Goal: Information Seeking & Learning: Learn about a topic

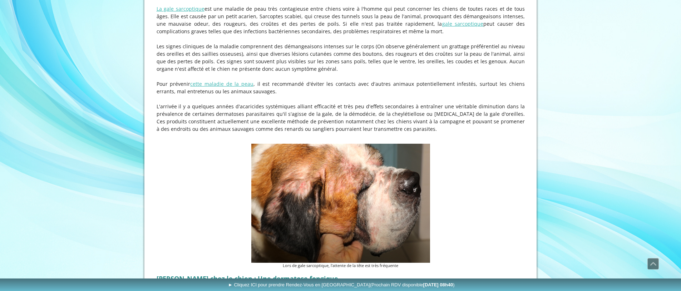
scroll to position [1114, 0]
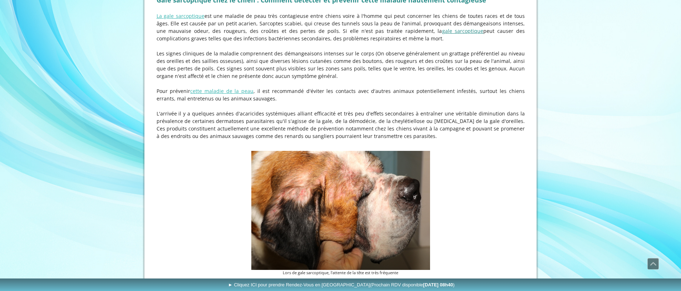
click at [442, 34] on link "gale sarcoptique" at bounding box center [462, 31] width 41 height 7
drag, startPoint x: 296, startPoint y: 116, endPoint x: 241, endPoint y: 113, distance: 55.5
click at [241, 113] on p "L'arrivée il y a quelques années d'acaricides systémiques alliant efficacité et…" at bounding box center [341, 125] width 368 height 30
copy p "acaricides systémiques"
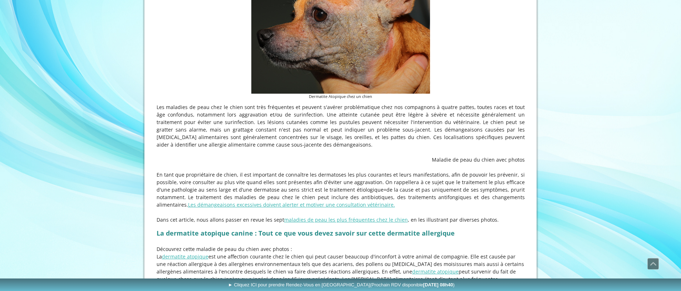
scroll to position [0, 0]
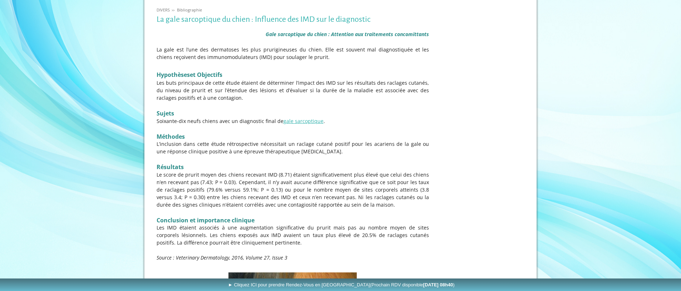
scroll to position [142, 0]
click at [310, 120] on link "gale sarcoptique" at bounding box center [304, 121] width 40 height 7
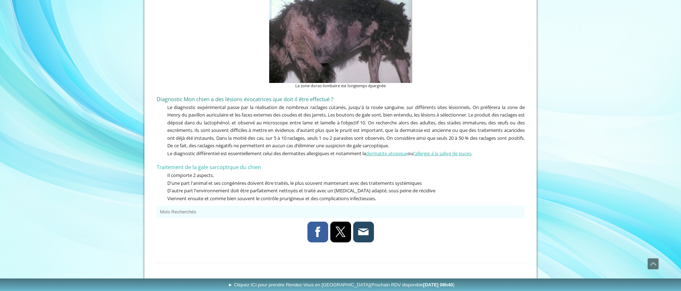
scroll to position [2165, 0]
click at [398, 149] on link "dermatite atopique" at bounding box center [386, 152] width 41 height 6
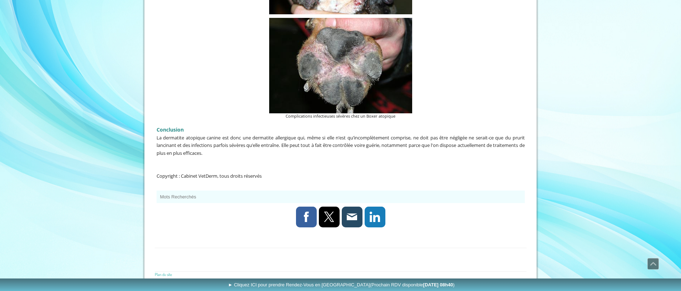
scroll to position [1971, 0]
